Goal: Check status: Check status

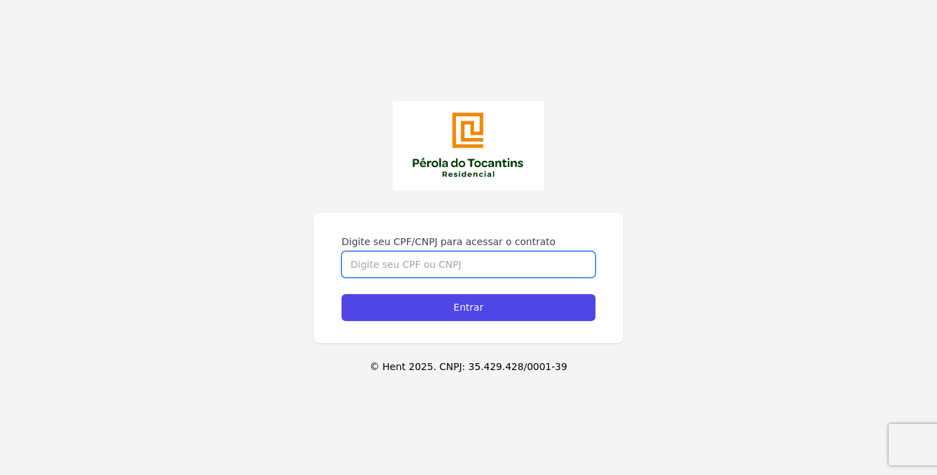
click at [373, 251] on input "Digite seu CPF/CNPJ para acessar o contrato" at bounding box center [469, 264] width 254 height 26
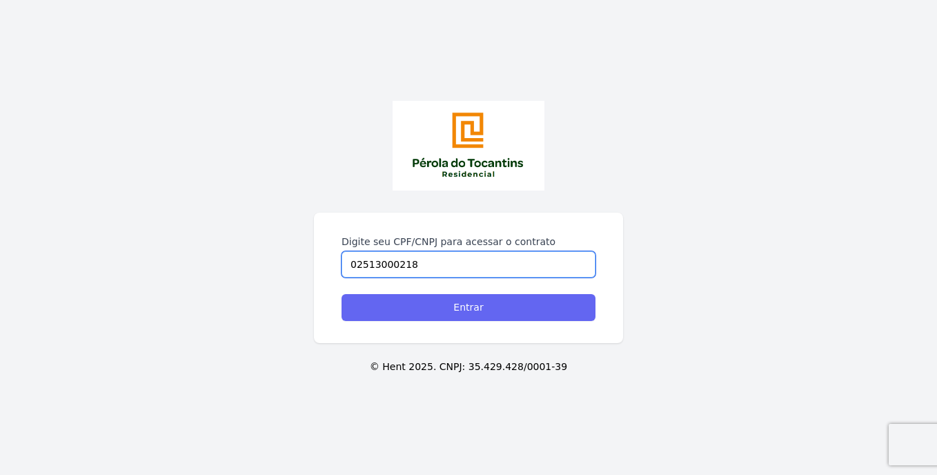
type input "02513000218"
click at [440, 294] on input "Entrar" at bounding box center [469, 307] width 254 height 27
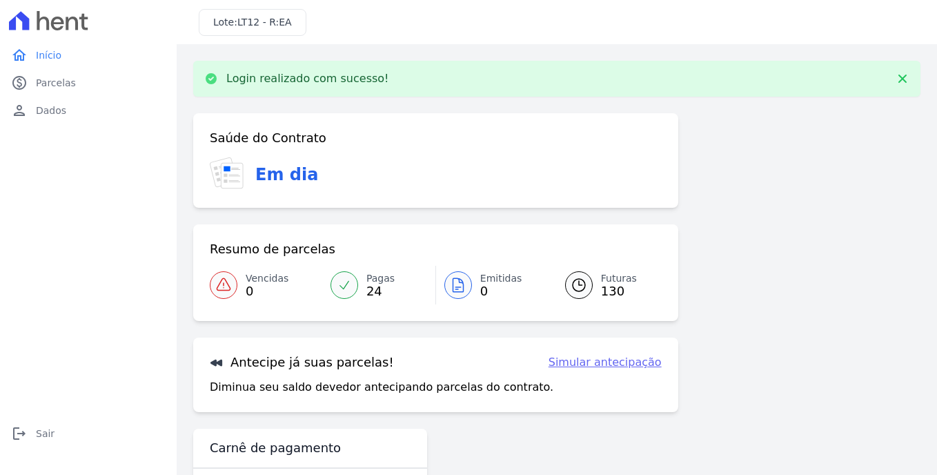
click at [371, 286] on span "24" at bounding box center [381, 291] width 28 height 11
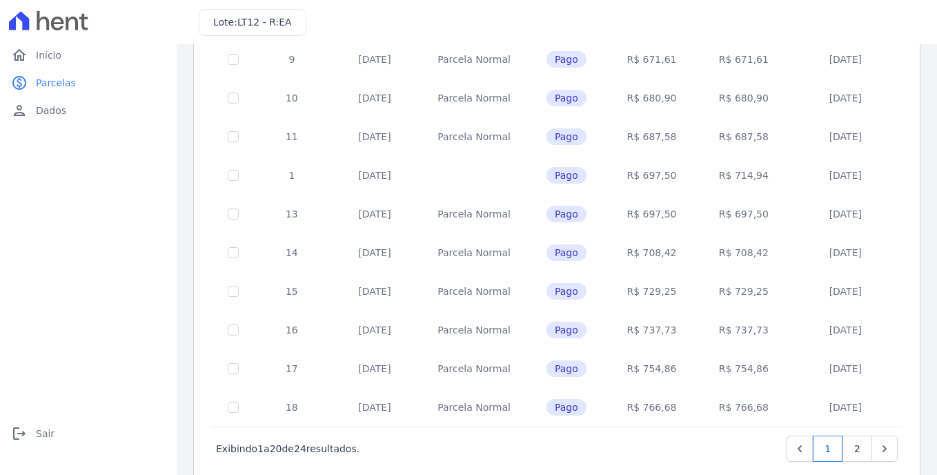
scroll to position [567, 0]
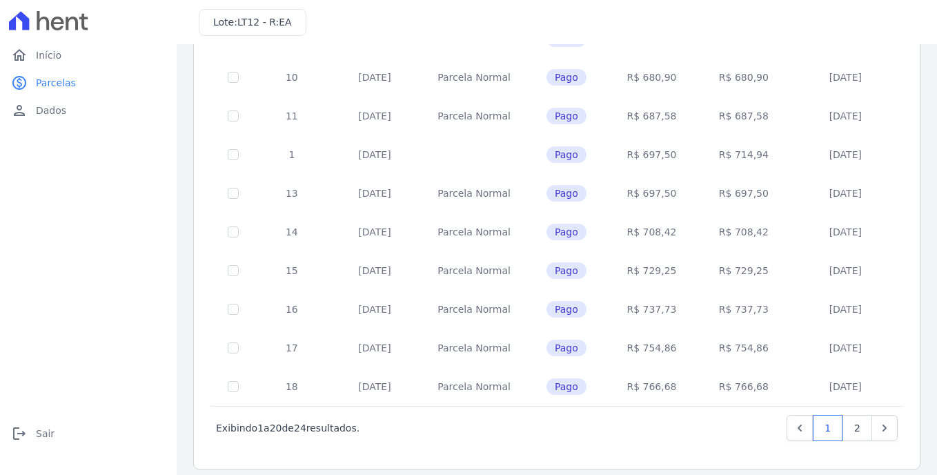
drag, startPoint x: 931, startPoint y: 326, endPoint x: 909, endPoint y: 371, distance: 50.3
click at [909, 371] on main "Listagem de parcelas Baixar PDF Extrato de Parcelas Em [GEOGRAPHIC_DATA] Futura…" at bounding box center [557, 259] width 761 height 431
click at [79, 79] on link "paid Parcelas" at bounding box center [89, 83] width 166 height 28
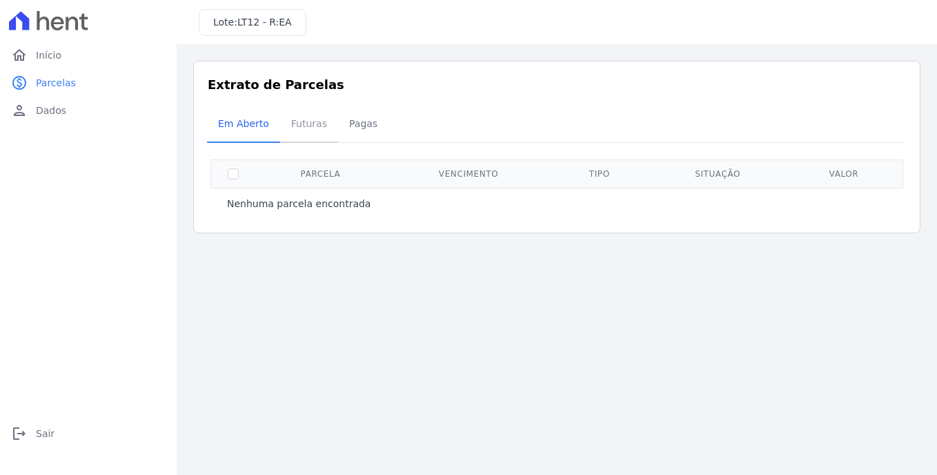
click at [304, 117] on span "Futuras" at bounding box center [309, 124] width 52 height 28
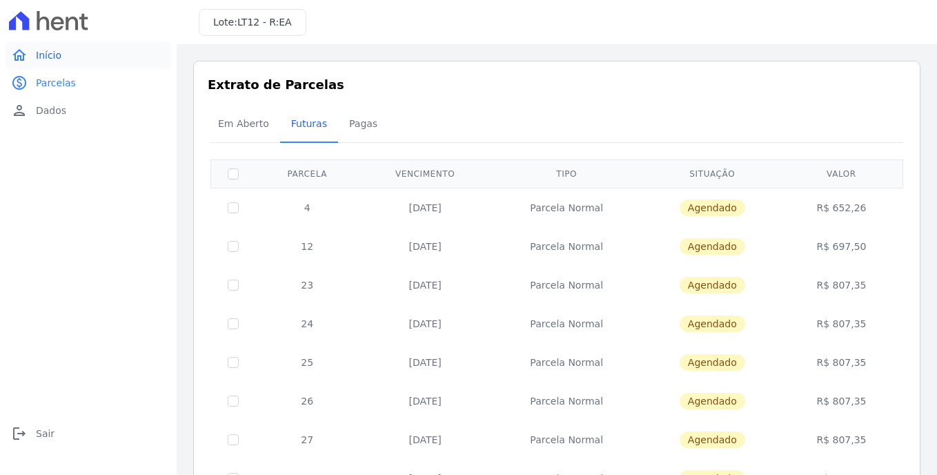
click at [51, 52] on span "Início" at bounding box center [49, 55] width 26 height 14
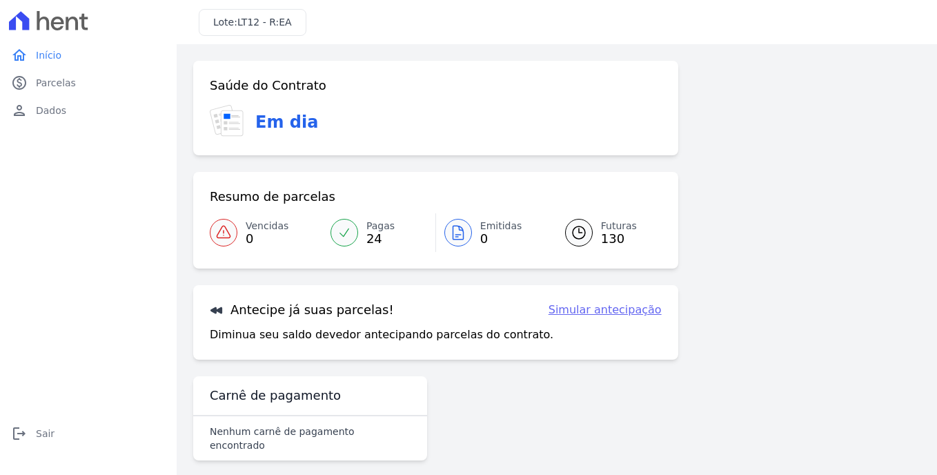
click at [88, 301] on div "home Início home Início paid Parcelas paid Parcelas person Dados person Dados l…" at bounding box center [89, 252] width 166 height 422
drag, startPoint x: 244, startPoint y: 337, endPoint x: 362, endPoint y: 337, distance: 118.7
click at [362, 337] on p "Diminua seu saldo devedor antecipando parcelas do contrato." at bounding box center [382, 335] width 344 height 17
click at [363, 337] on p "Diminua seu saldo devedor antecipando parcelas do contrato." at bounding box center [382, 335] width 344 height 17
drag, startPoint x: 347, startPoint y: 335, endPoint x: 490, endPoint y: 336, distance: 143.6
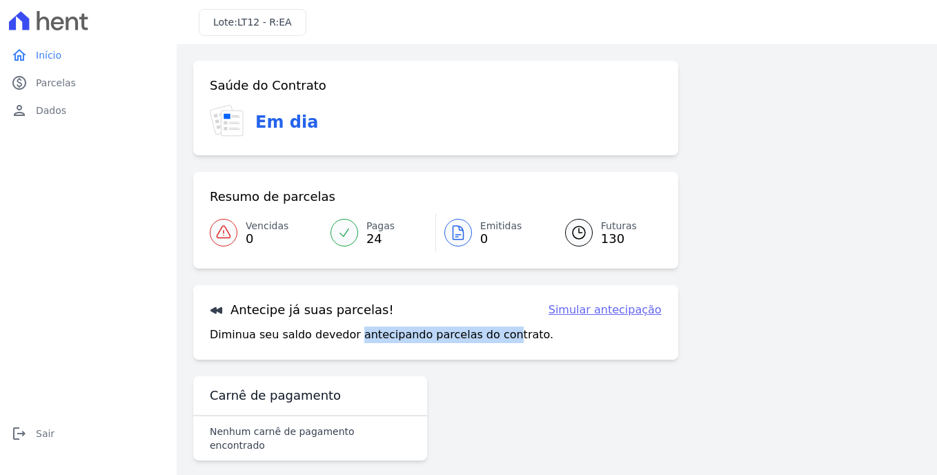
click at [490, 336] on p "Diminua seu saldo devedor antecipando parcelas do contrato." at bounding box center [382, 335] width 344 height 17
click at [485, 173] on div "Resumo de parcelas Vencidas 0 Pagas 24 Emitidas 0 Futuras 130" at bounding box center [435, 220] width 485 height 97
drag, startPoint x: 210, startPoint y: 88, endPoint x: 313, endPoint y: 84, distance: 102.9
click at [313, 84] on h3 "Saúde do Contrato" at bounding box center [268, 85] width 117 height 17
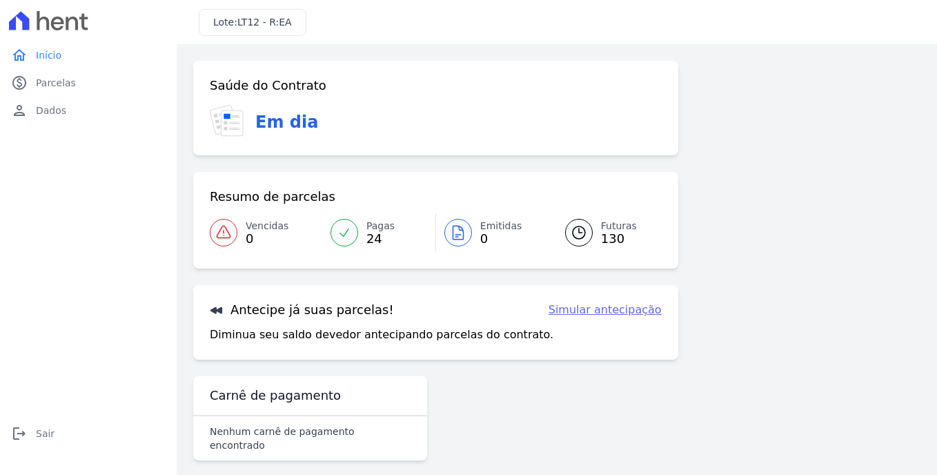
click at [313, 84] on h3 "Saúde do Contrato" at bounding box center [268, 85] width 117 height 17
